Goal: Task Accomplishment & Management: Manage account settings

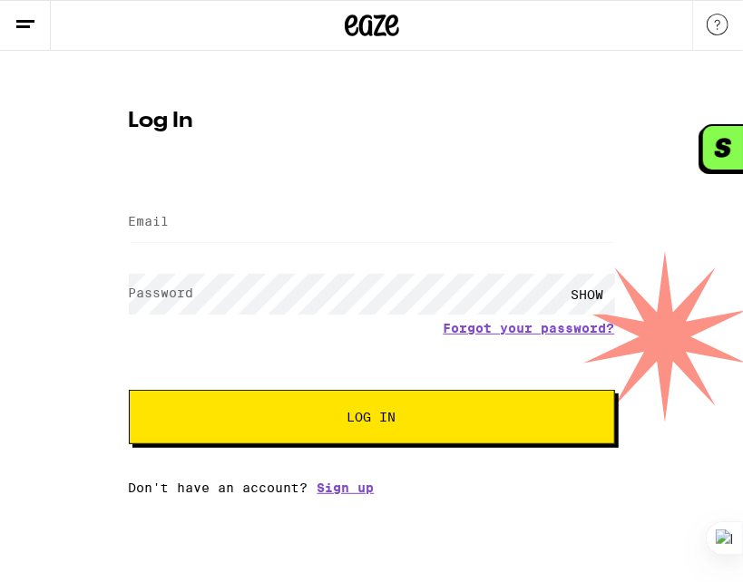
click at [716, 358] on div "Log In Email Email Password Password SHOW Forgot your password? Log In Don't ha…" at bounding box center [371, 273] width 743 height 444
click at [682, 495] on html "Log In Email Email Password Password SHOW Forgot your password? Log In Don't ha…" at bounding box center [371, 247] width 743 height 495
click at [573, 495] on html "Log In Email Email Password Password SHOW Forgot your password? Log In Don't ha…" at bounding box center [371, 247] width 743 height 495
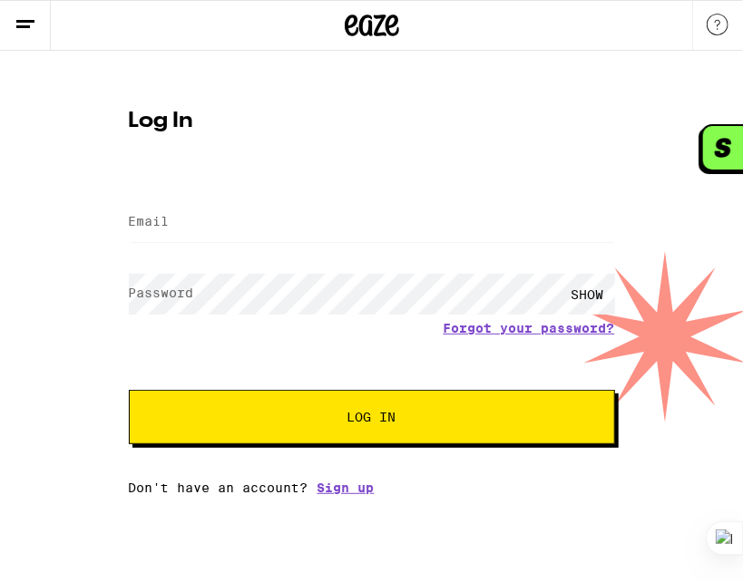
click at [573, 495] on html "Log In Email Email Password Password SHOW Forgot your password? Log In Don't ha…" at bounding box center [371, 247] width 743 height 495
click at [568, 495] on html "Log In Email Email Password Password SHOW Forgot your password? Log In Don't ha…" at bounding box center [371, 247] width 743 height 495
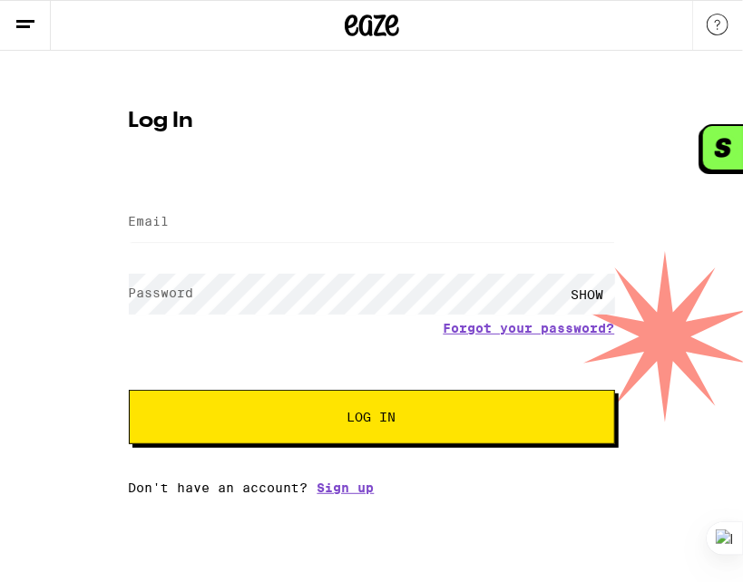
click at [568, 495] on html "Log In Email Email Password Password SHOW Forgot your password? Log In Don't ha…" at bounding box center [371, 247] width 743 height 495
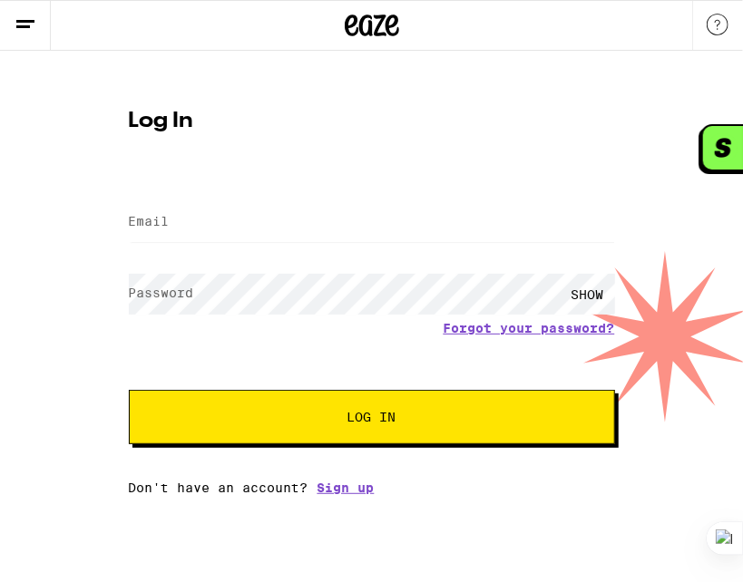
click at [568, 495] on html "Log In Email Email Password Password SHOW Forgot your password? Log In Don't ha…" at bounding box center [371, 247] width 743 height 495
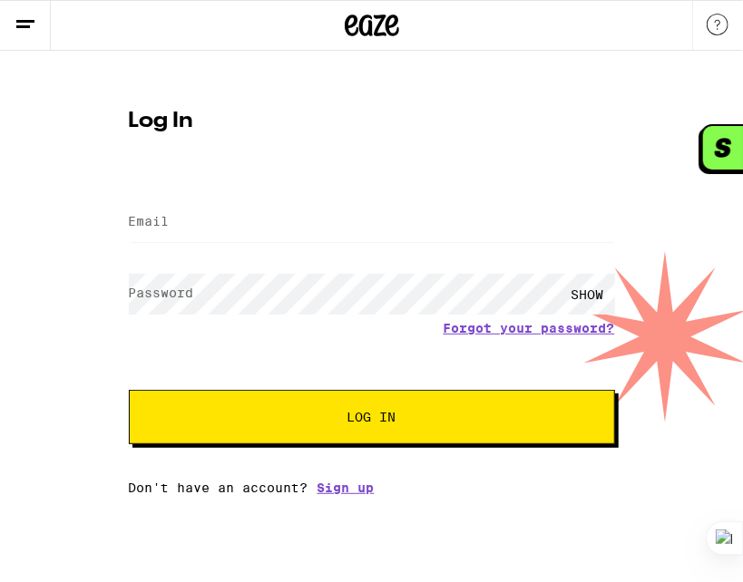
click at [568, 495] on html "Log In Email Email Password Password SHOW Forgot your password? Log In Don't ha…" at bounding box center [371, 247] width 743 height 495
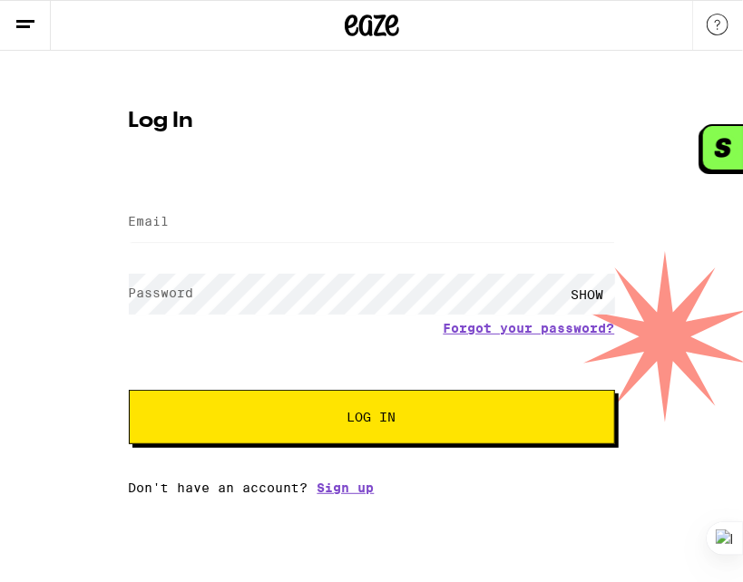
click at [568, 495] on html "Log In Email Email Password Password SHOW Forgot your password? Log In Don't ha…" at bounding box center [371, 247] width 743 height 495
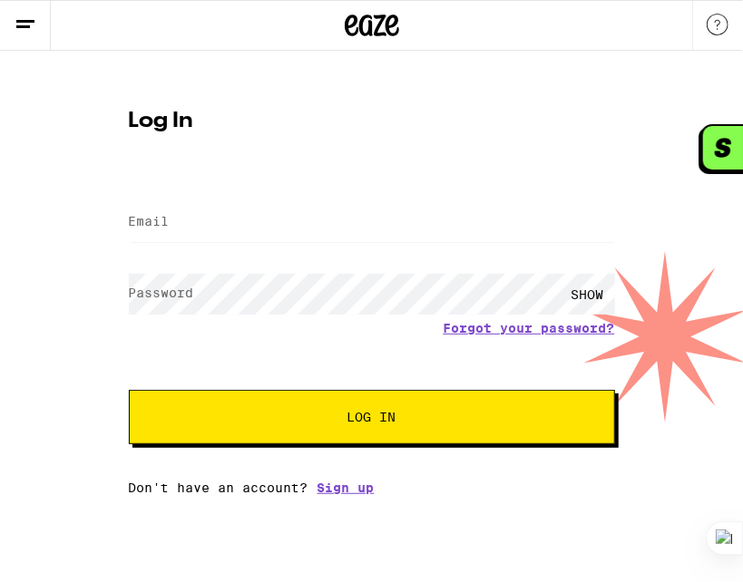
click at [568, 495] on html "Log In Email Email Password Password SHOW Forgot your password? Log In Don't ha…" at bounding box center [371, 247] width 743 height 495
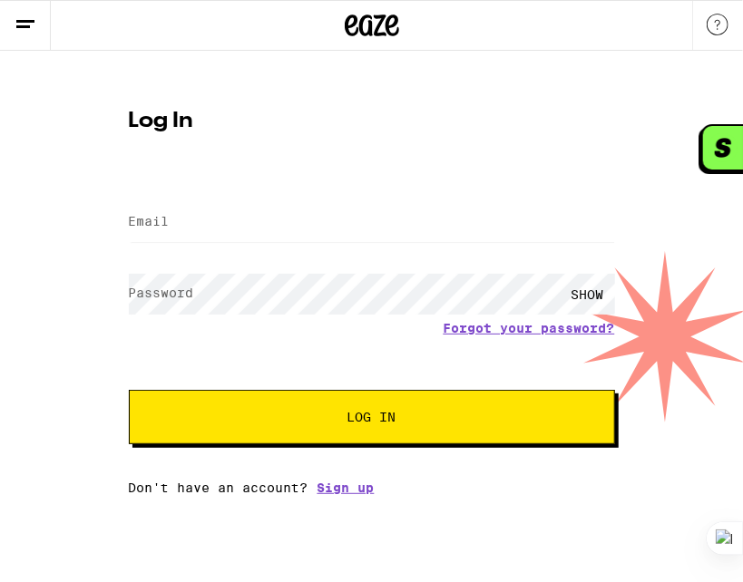
click at [568, 495] on html "Log In Email Email Password Password SHOW Forgot your password? Log In Don't ha…" at bounding box center [371, 247] width 743 height 495
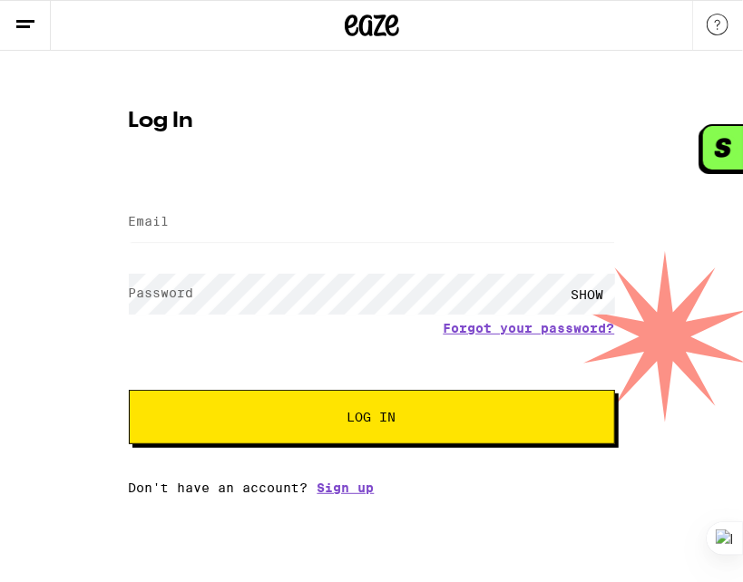
click at [568, 495] on html "Log In Email Email Password Password SHOW Forgot your password? Log In Don't ha…" at bounding box center [371, 247] width 743 height 495
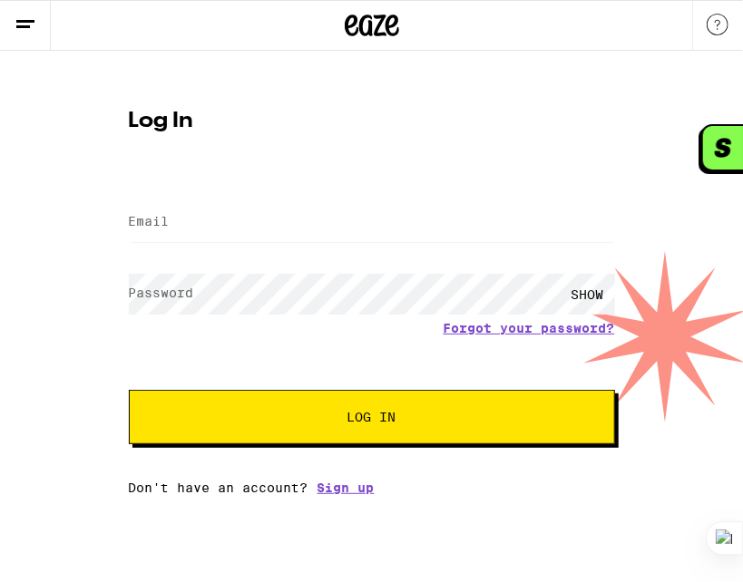
click at [568, 495] on html "Log In Email Email Password Password SHOW Forgot your password? Log In Don't ha…" at bounding box center [371, 247] width 743 height 495
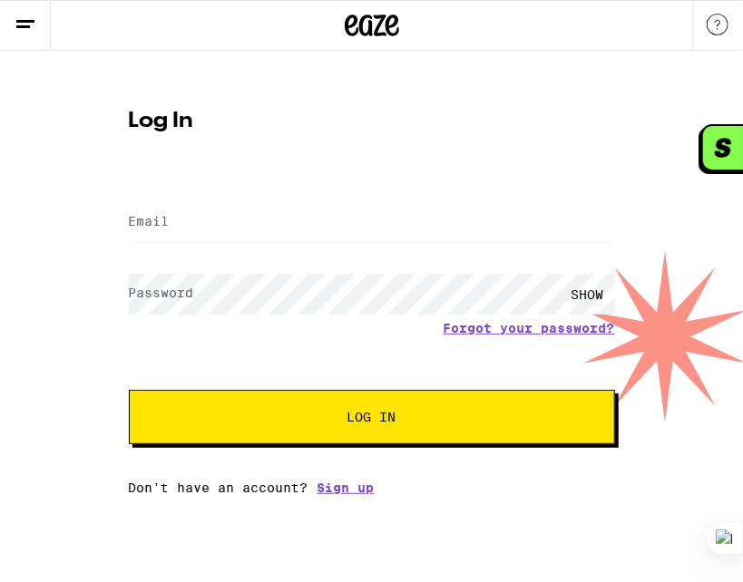
click at [568, 495] on html "Log In Email Email Password Password SHOW Forgot your password? Log In Don't ha…" at bounding box center [371, 247] width 743 height 495
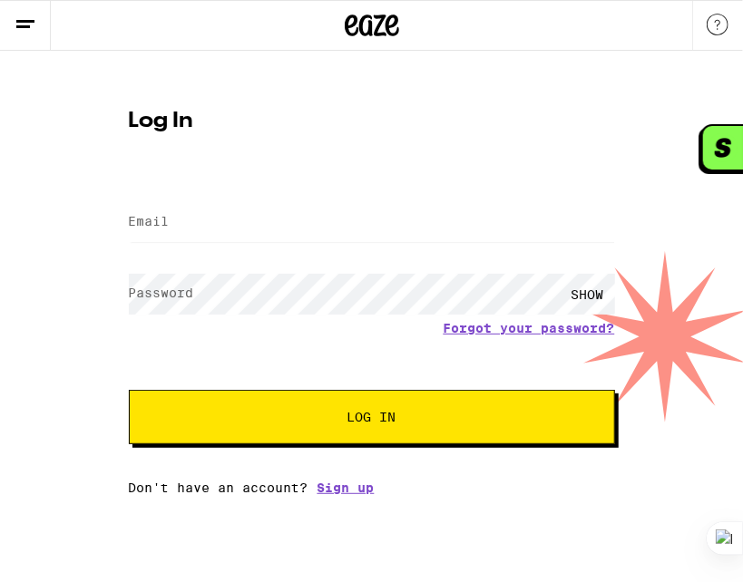
click at [568, 495] on html "Log In Email Email Password Password SHOW Forgot your password? Log In Don't ha…" at bounding box center [371, 247] width 743 height 495
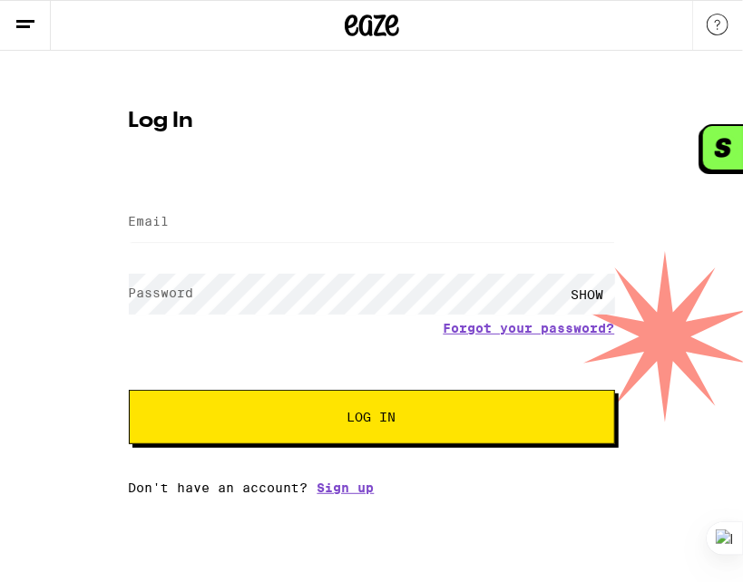
click at [568, 495] on html "Log In Email Email Password Password SHOW Forgot your password? Log In Don't ha…" at bounding box center [371, 247] width 743 height 495
click at [556, 495] on html "Log In Email Email Password Password SHOW Forgot your password? Log In Don't ha…" at bounding box center [371, 247] width 743 height 495
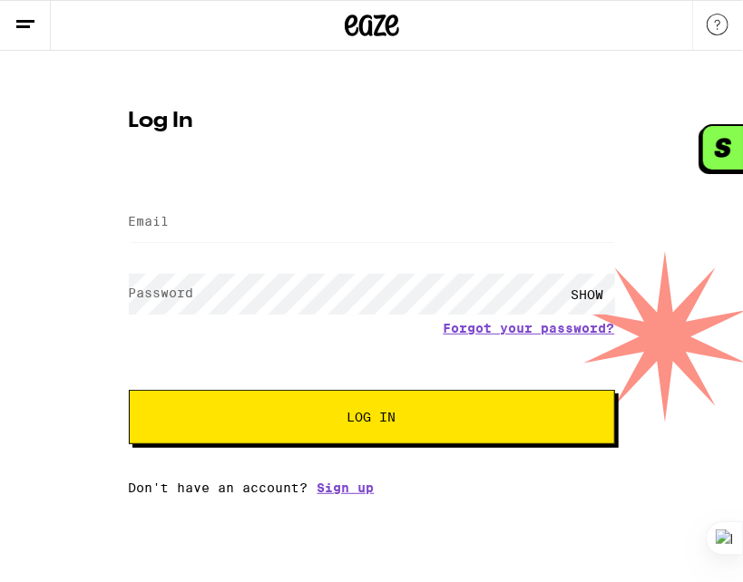
click at [606, 495] on html "Log In Email Email Password Password SHOW Forgot your password? Log In Don't ha…" at bounding box center [371, 247] width 743 height 495
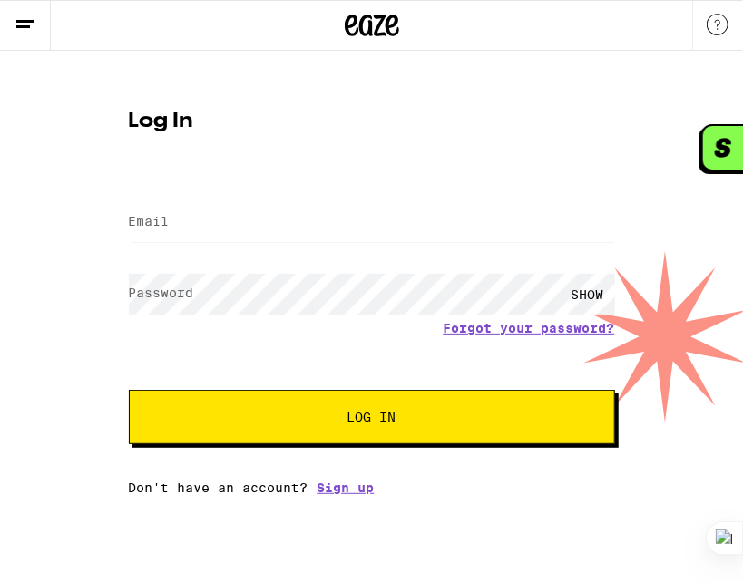
click at [606, 495] on html "Log In Email Email Password Password SHOW Forgot your password? Log In Don't ha…" at bounding box center [371, 247] width 743 height 495
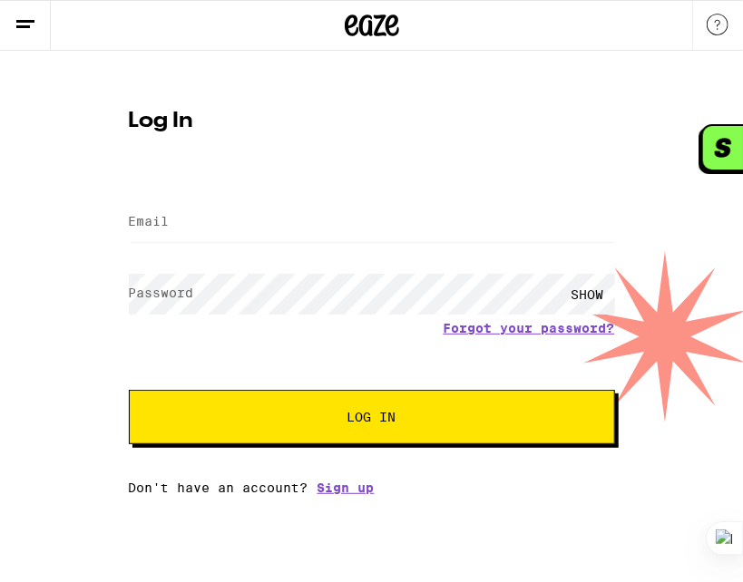
click at [606, 495] on html "Log In Email Email Password Password SHOW Forgot your password? Log In Don't ha…" at bounding box center [371, 247] width 743 height 495
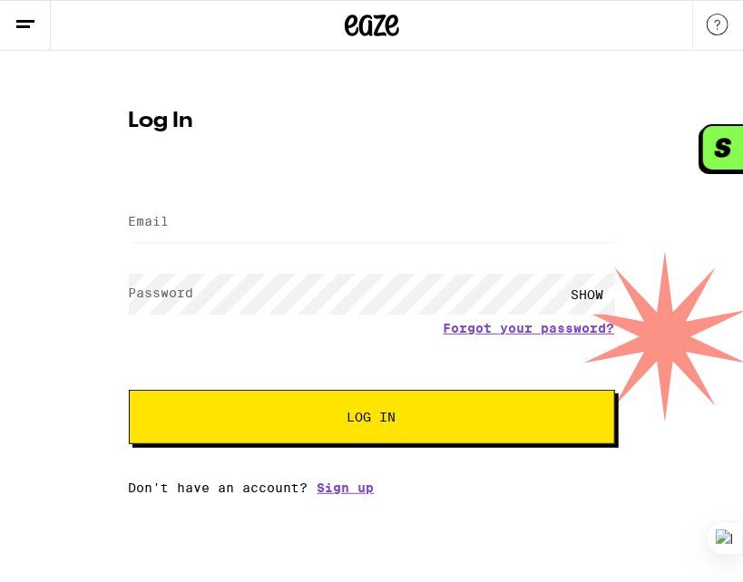
click at [606, 495] on html "Log In Email Email Password Password SHOW Forgot your password? Log In Don't ha…" at bounding box center [371, 247] width 743 height 495
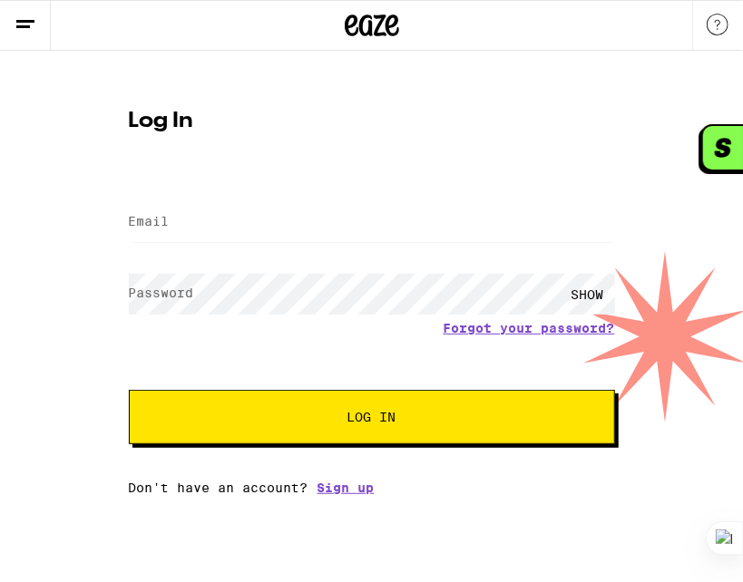
click at [606, 495] on html "Log In Email Email Password Password SHOW Forgot your password? Log In Don't ha…" at bounding box center [371, 247] width 743 height 495
click at [642, 209] on div "Log In Email Email Password Password SHOW Forgot your password? Log In Don't ha…" at bounding box center [371, 273] width 743 height 444
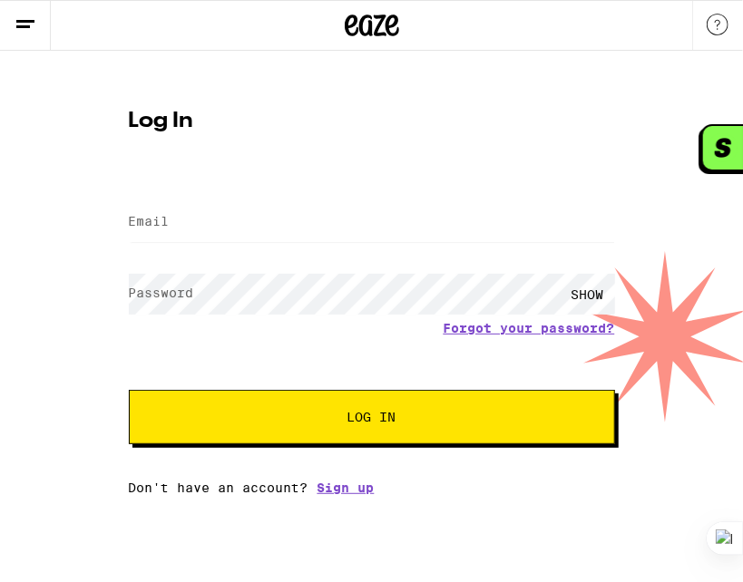
click at [642, 209] on div "Log In Email Email Password Password SHOW Forgot your password? Log In Don't ha…" at bounding box center [371, 273] width 743 height 444
click at [641, 209] on div "Log In Email Email Password Password SHOW Forgot your password? Log In Don't ha…" at bounding box center [371, 273] width 743 height 444
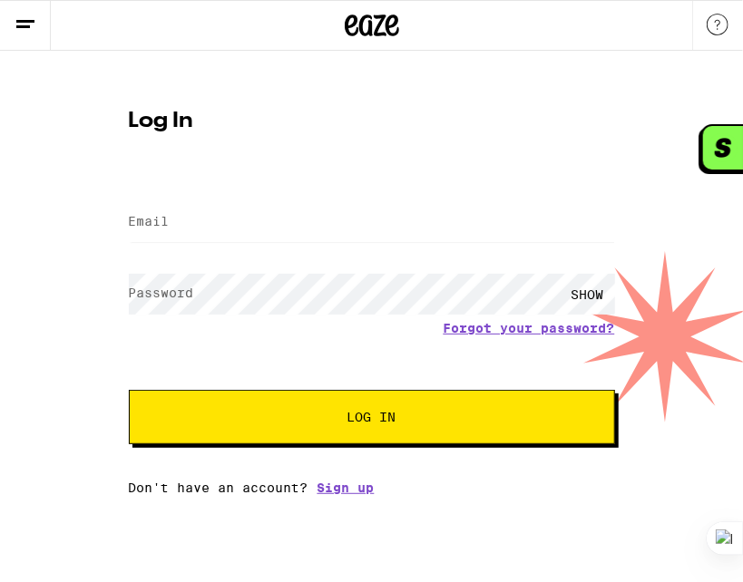
click at [641, 209] on div "Log In Email Email Password Password SHOW Forgot your password? Log In Don't ha…" at bounding box center [371, 273] width 743 height 444
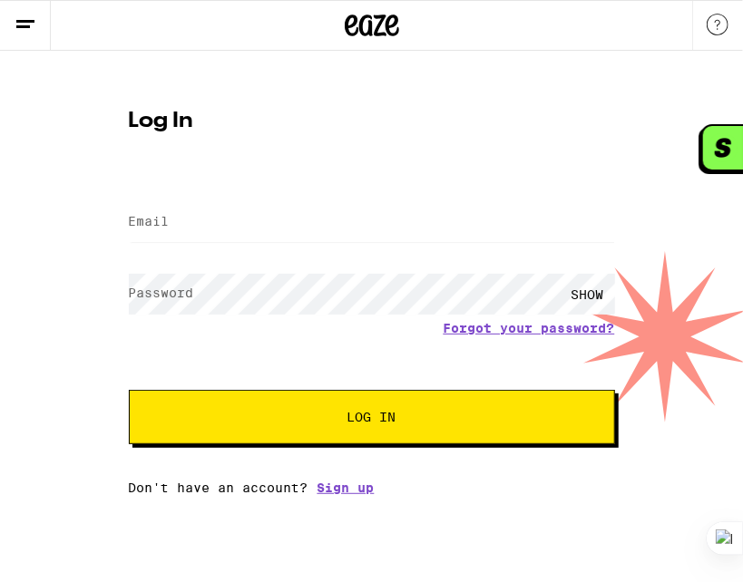
click at [641, 209] on div "Log In Email Email Password Password SHOW Forgot your password? Log In Don't ha…" at bounding box center [371, 273] width 743 height 444
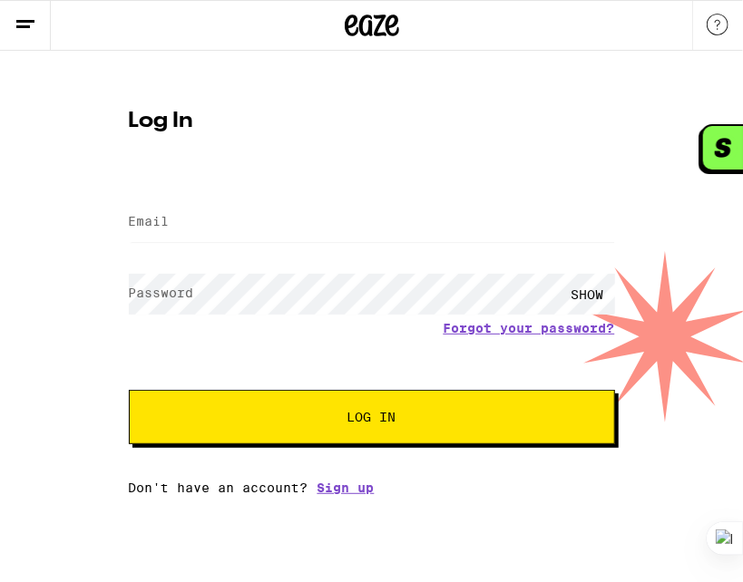
click at [641, 209] on div "Log In Email Email Password Password SHOW Forgot your password? Log In Don't ha…" at bounding box center [371, 273] width 743 height 444
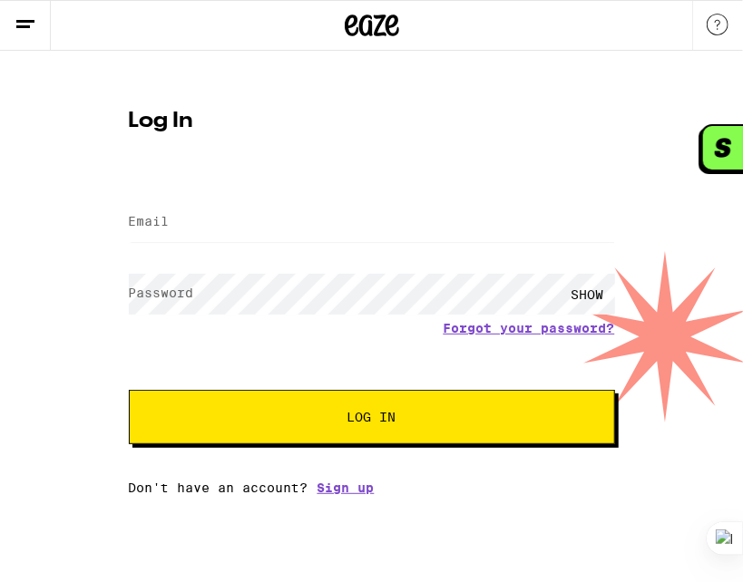
click at [641, 209] on div "Log In Email Email Password Password SHOW Forgot your password? Log In Don't ha…" at bounding box center [371, 273] width 743 height 444
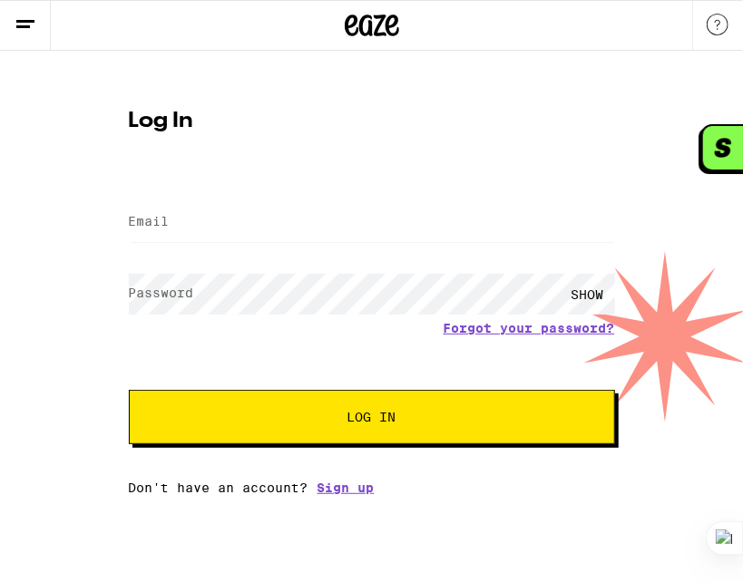
click at [641, 209] on div "Log In Email Email Password Password SHOW Forgot your password? Log In Don't ha…" at bounding box center [371, 273] width 743 height 444
click at [642, 209] on div "Log In Email Email Password Password SHOW Forgot your password? Log In Don't ha…" at bounding box center [371, 273] width 743 height 444
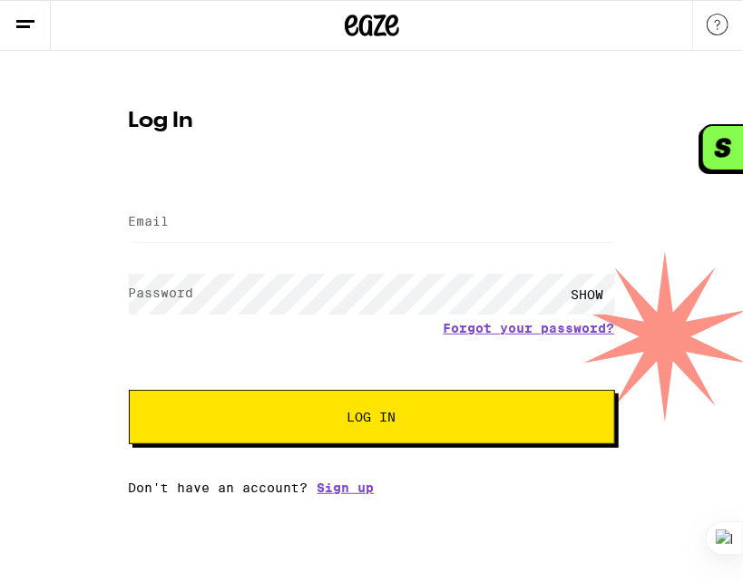
click at [642, 209] on div "Log In Email Email Password Password SHOW Forgot your password? Log In Don't ha…" at bounding box center [371, 273] width 743 height 444
click at [637, 214] on div "Log In Email Email Password Password SHOW Forgot your password? Log In Don't ha…" at bounding box center [371, 273] width 743 height 444
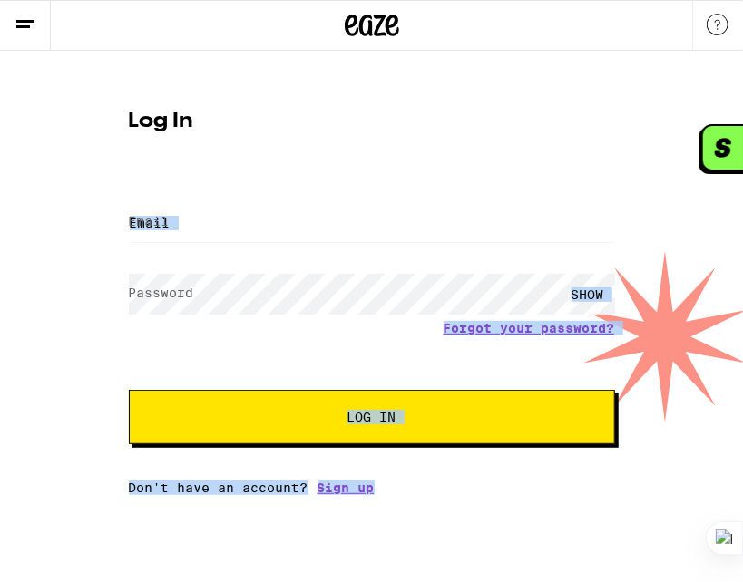
click at [742, 495] on html "Log In Email Email Password Password SHOW Forgot your password? Log In Don't ha…" at bounding box center [371, 247] width 743 height 495
